Goal: Check status: Check status

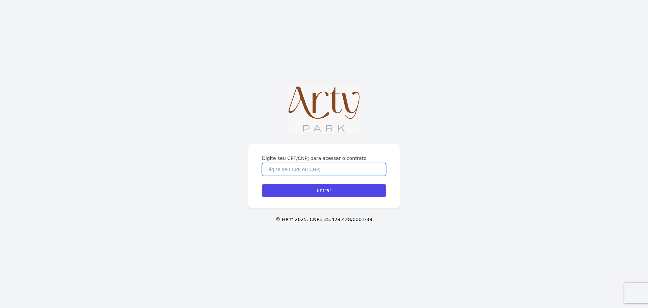
click at [292, 171] on input "Digite seu CPF/CNPJ para acessar o contrato" at bounding box center [324, 169] width 124 height 13
type input "02453510002"
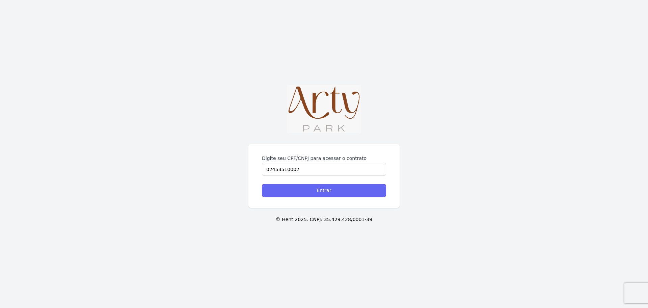
click at [318, 186] on input "Entrar" at bounding box center [324, 190] width 124 height 13
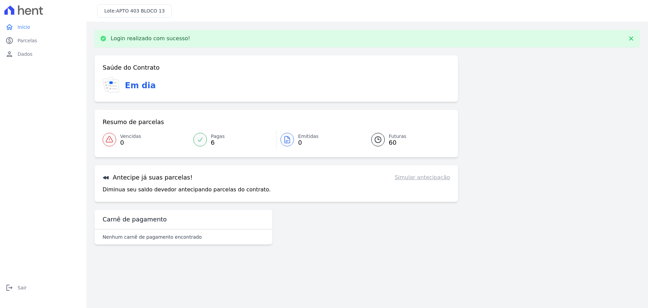
click at [211, 136] on span "Pagas" at bounding box center [218, 136] width 14 height 7
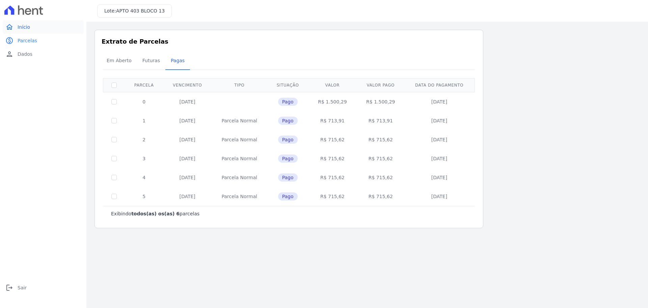
click at [29, 25] on span "Início" at bounding box center [24, 27] width 12 height 7
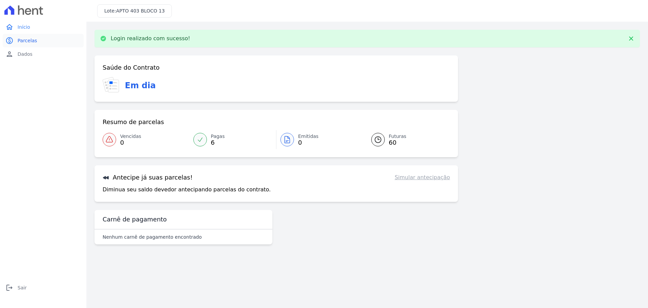
drag, startPoint x: 22, startPoint y: 38, endPoint x: 18, endPoint y: 42, distance: 5.1
click at [22, 39] on span "Parcelas" at bounding box center [28, 40] width 20 height 7
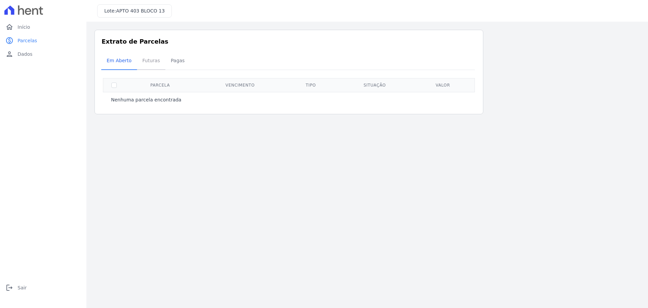
click at [145, 58] on span "Futuras" at bounding box center [151, 61] width 26 height 14
click at [144, 59] on span "Futuras" at bounding box center [151, 61] width 26 height 14
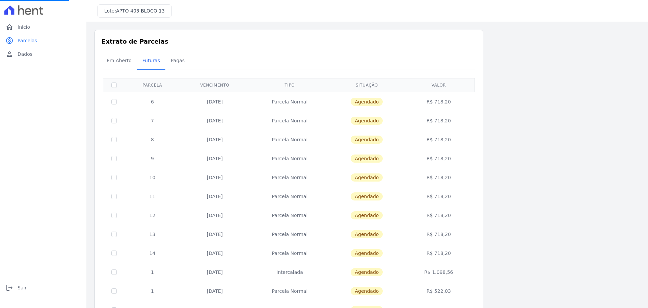
click at [146, 59] on span "Futuras" at bounding box center [151, 61] width 26 height 14
click at [21, 31] on link "home Início" at bounding box center [43, 27] width 81 height 14
